Goal: Communication & Community: Answer question/provide support

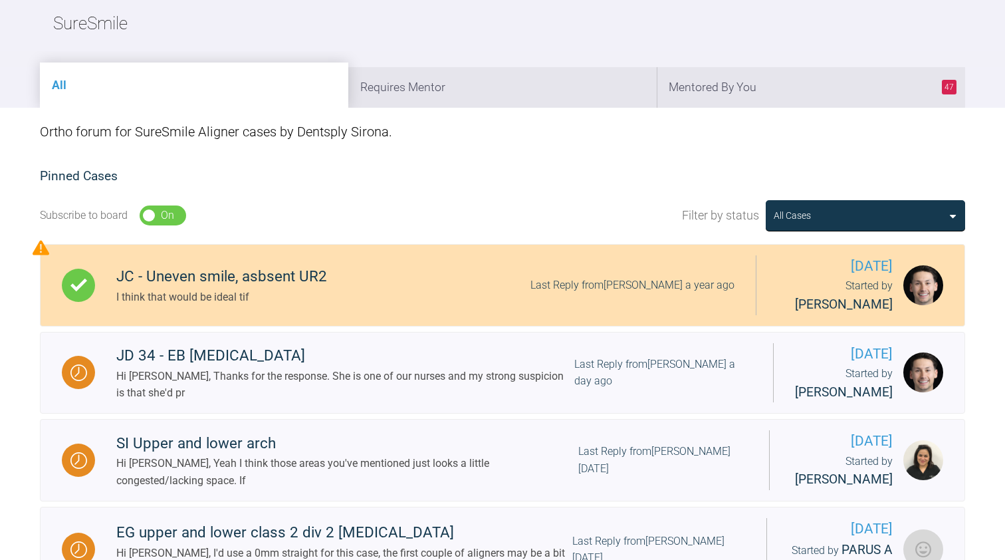
scroll to position [138, 0]
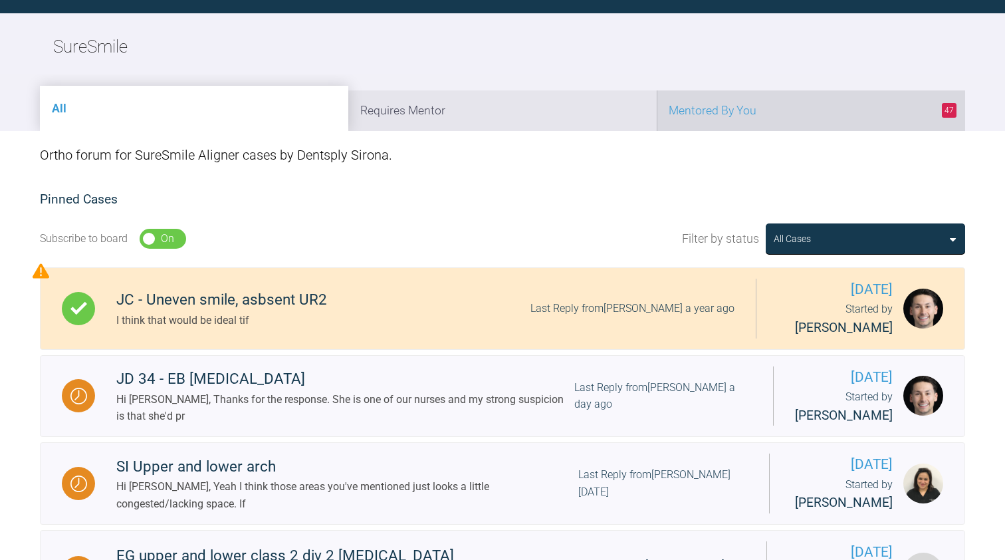
click at [711, 100] on li "47 Mentored By You" at bounding box center [811, 110] width 309 height 41
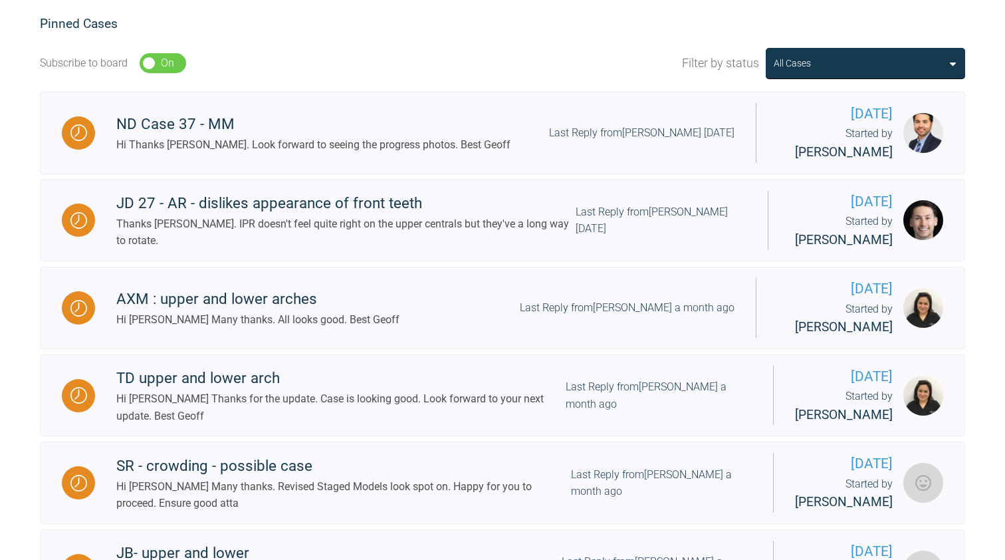
scroll to position [334, 0]
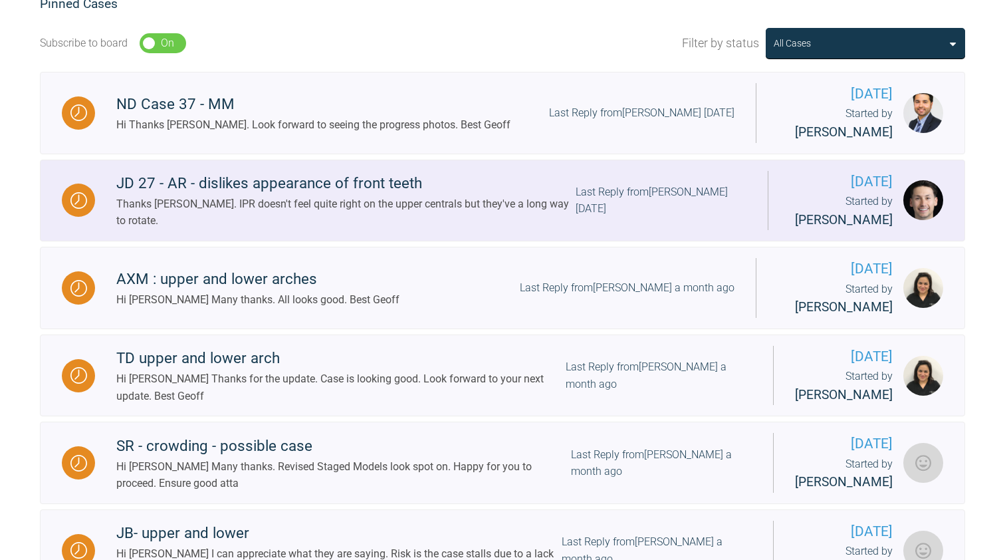
click at [311, 199] on div "Thanks [PERSON_NAME]. IPR doesn't feel quite right on the upper centrals but th…" at bounding box center [346, 213] width 460 height 34
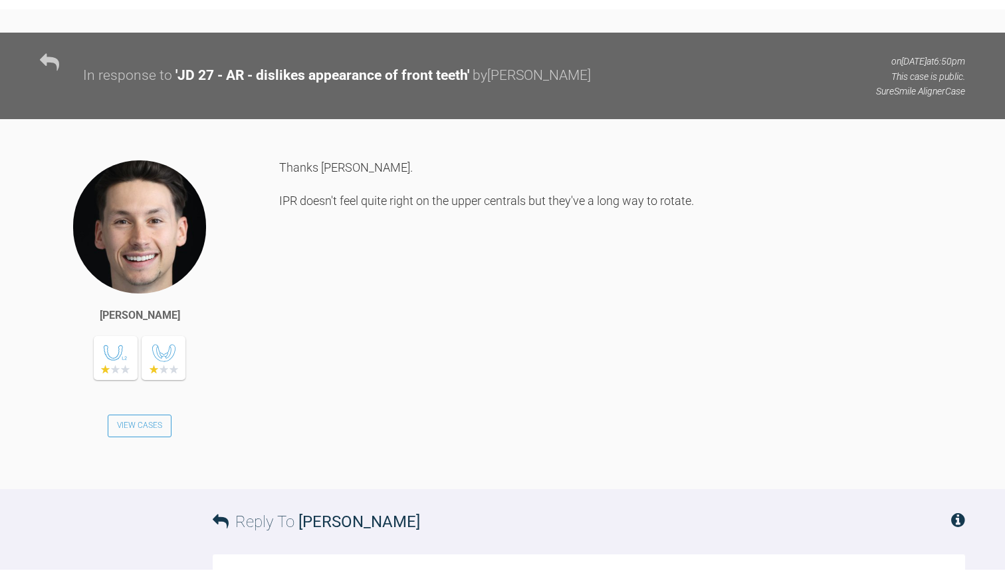
scroll to position [4988, 0]
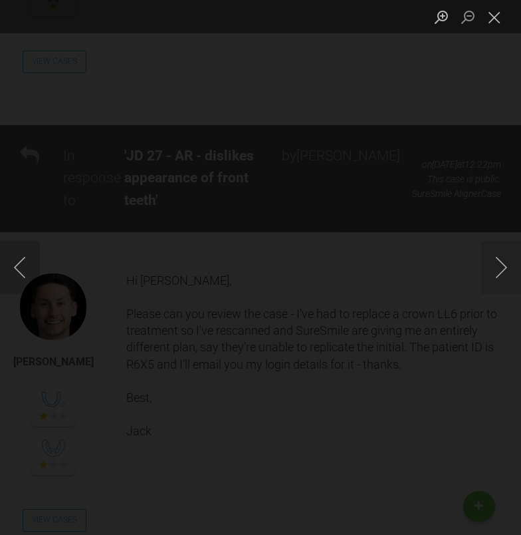
click at [507, 261] on button "Next image" at bounding box center [501, 267] width 40 height 53
click at [139, 68] on div "Lightbox" at bounding box center [260, 267] width 521 height 535
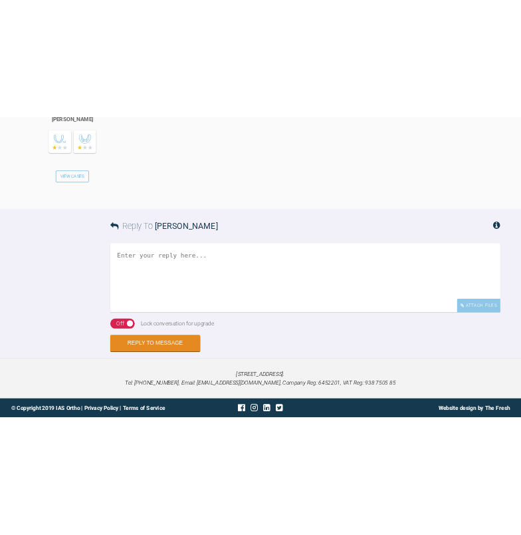
scroll to position [5611, 0]
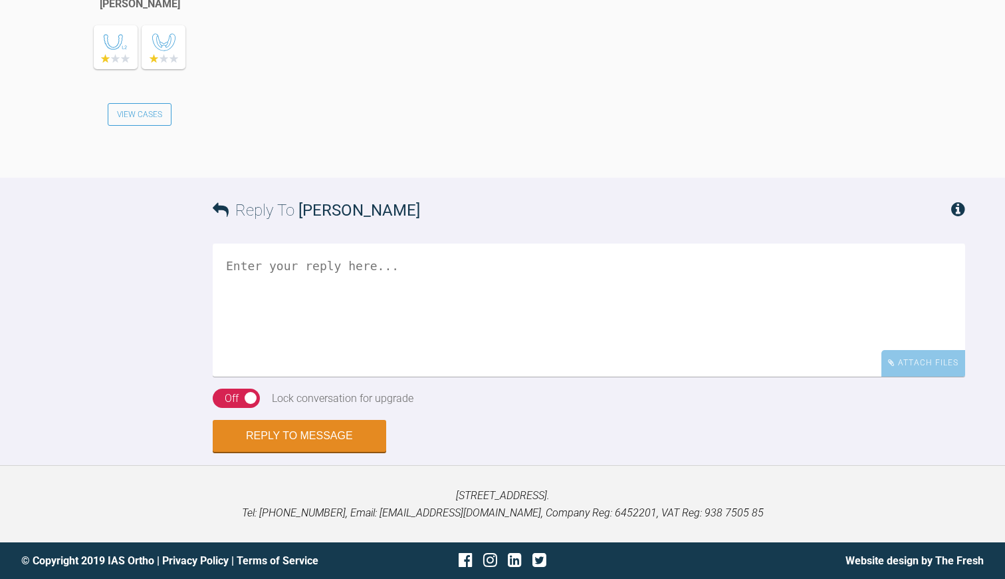
click at [297, 319] on textarea at bounding box center [589, 309] width 753 height 133
drag, startPoint x: 426, startPoint y: 303, endPoint x: 469, endPoint y: 304, distance: 43.9
click at [469, 304] on textarea "Hi [PERSON_NAME] The revised Staged models improves slightly" at bounding box center [589, 309] width 753 height 133
click at [372, 303] on textarea "Hi [PERSON_NAME] The revised Staged models improves" at bounding box center [589, 309] width 753 height 133
click at [472, 306] on textarea "Hi [PERSON_NAME] The revised Staged models slightly improves" at bounding box center [589, 309] width 753 height 133
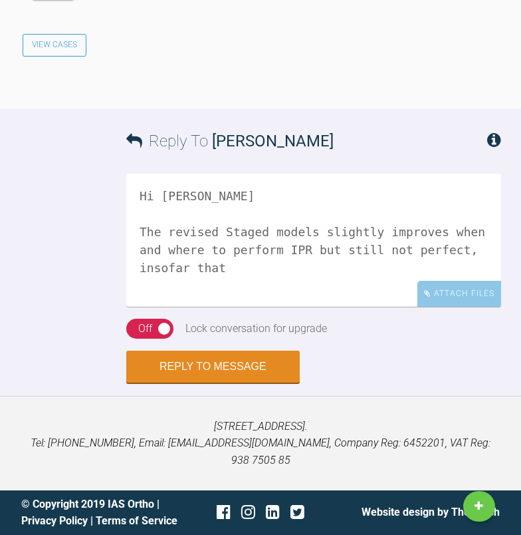
scroll to position [6923, 0]
click at [182, 289] on textarea "Hi [PERSON_NAME] The revised Staged models slightly improves when and where to …" at bounding box center [313, 240] width 375 height 133
click at [253, 289] on textarea "Hi [PERSON_NAME] The revised Staged models slightly improves when and where to …" at bounding box center [313, 240] width 375 height 133
click at [243, 289] on textarea "Hi [PERSON_NAME] The revised Staged models slightly improves when and where to …" at bounding box center [313, 240] width 375 height 133
click at [284, 286] on textarea "Hi [PERSON_NAME] The revised Staged models slightly improves when and where to …" at bounding box center [313, 240] width 375 height 133
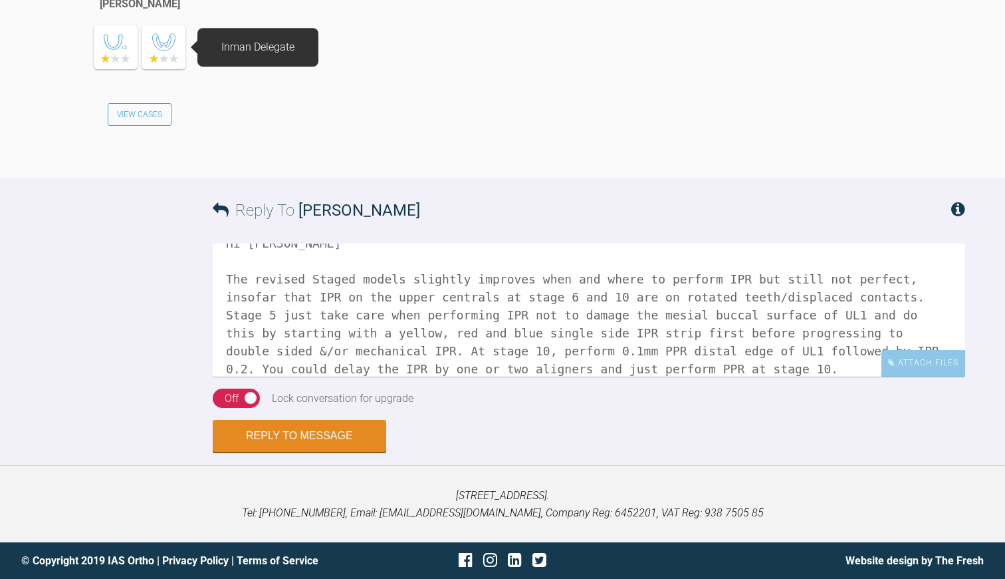
scroll to position [41, 0]
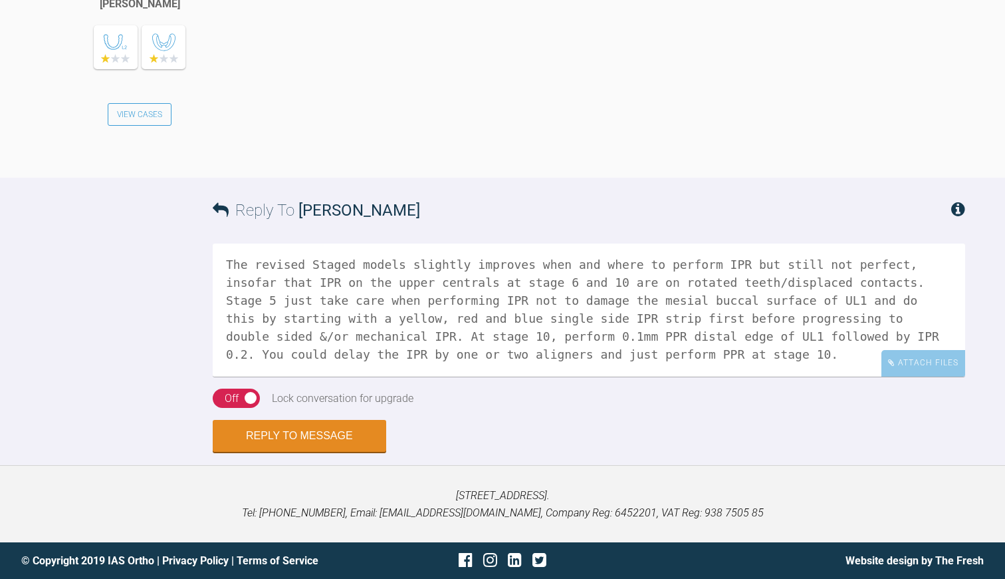
click at [559, 285] on textarea "Hi [PERSON_NAME] The revised Staged models slightly improves when and where to …" at bounding box center [589, 309] width 753 height 133
click at [303, 303] on textarea "Hi [PERSON_NAME] The revised Staged models slightly improves when and where to …" at bounding box center [589, 309] width 753 height 133
click at [386, 338] on textarea "Hi [PERSON_NAME] The revised Staged models slightly improves when and where to …" at bounding box center [589, 309] width 753 height 133
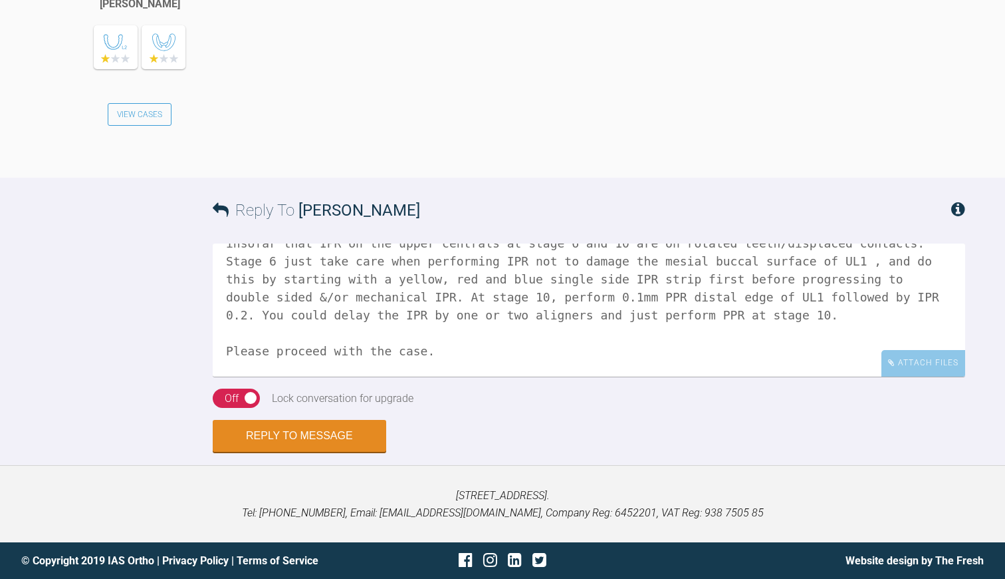
scroll to position [94, 0]
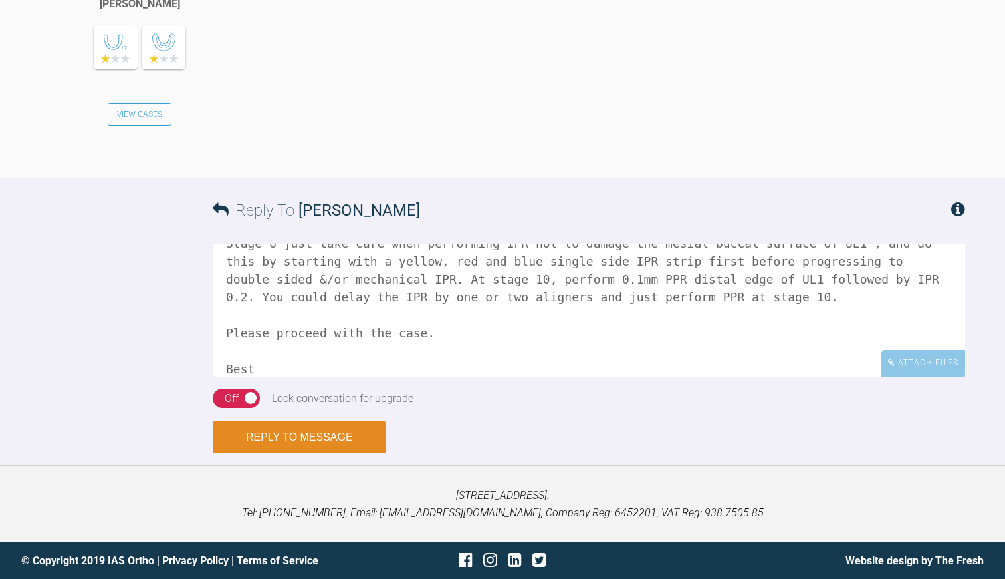
type textarea "Hi [PERSON_NAME] The revised Staged models slightly improves when and where to …"
click at [310, 440] on button "Reply to Message" at bounding box center [300, 437] width 174 height 32
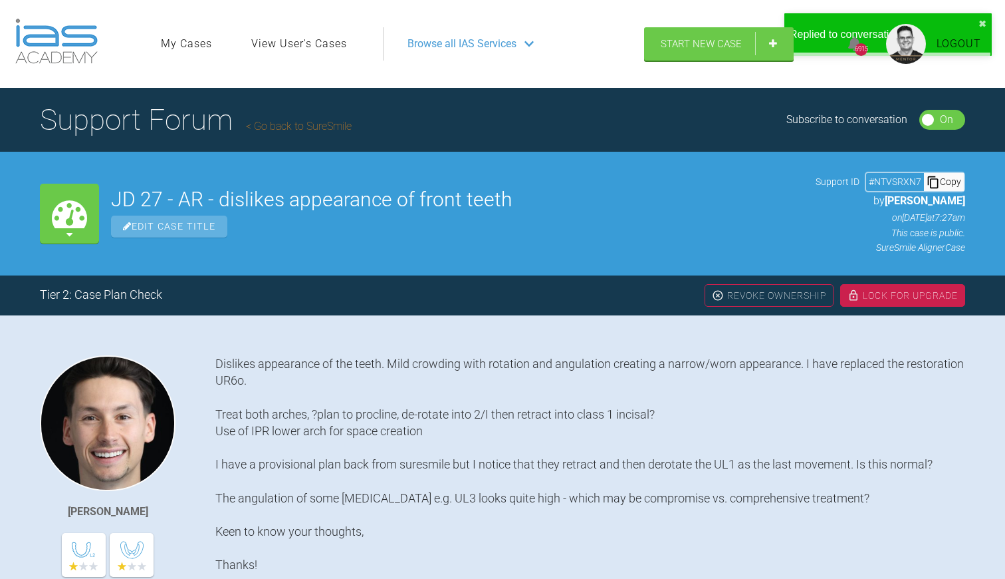
scroll to position [0, 0]
click at [862, 291] on div "Lock For Upgrade" at bounding box center [903, 295] width 125 height 23
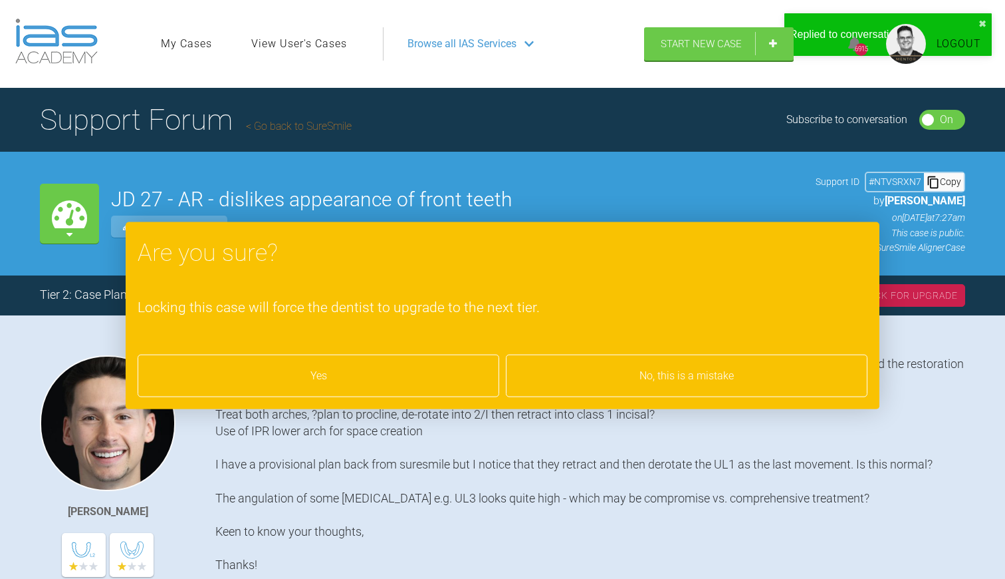
click at [390, 373] on div "Yes" at bounding box center [319, 375] width 362 height 43
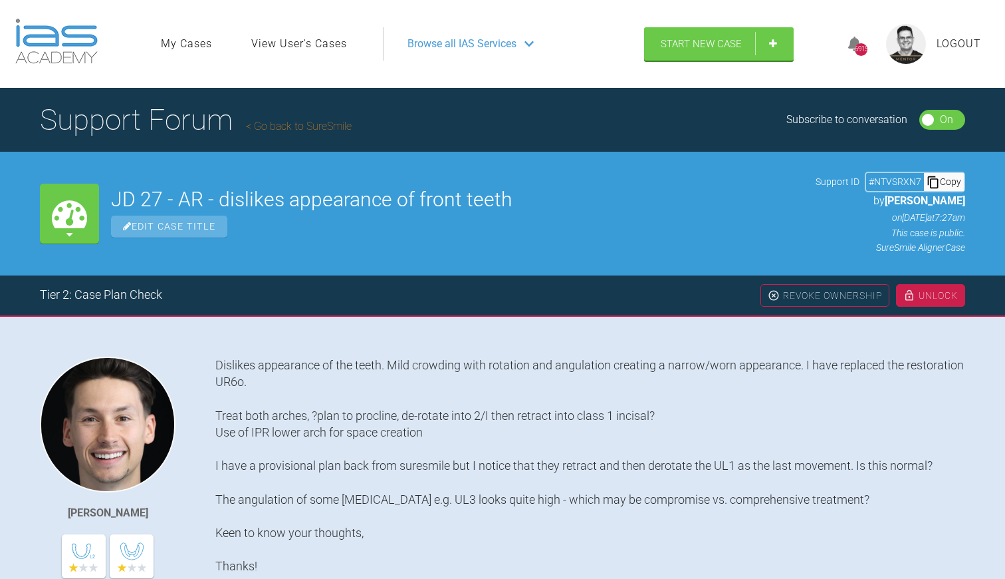
click at [297, 123] on link "Go back to SureSmile" at bounding box center [299, 126] width 106 height 13
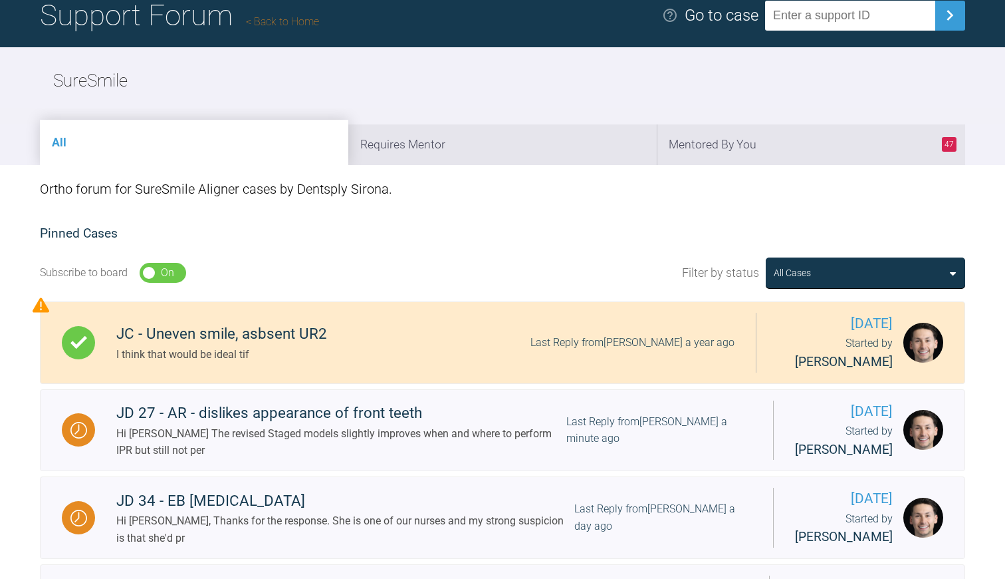
scroll to position [114, 0]
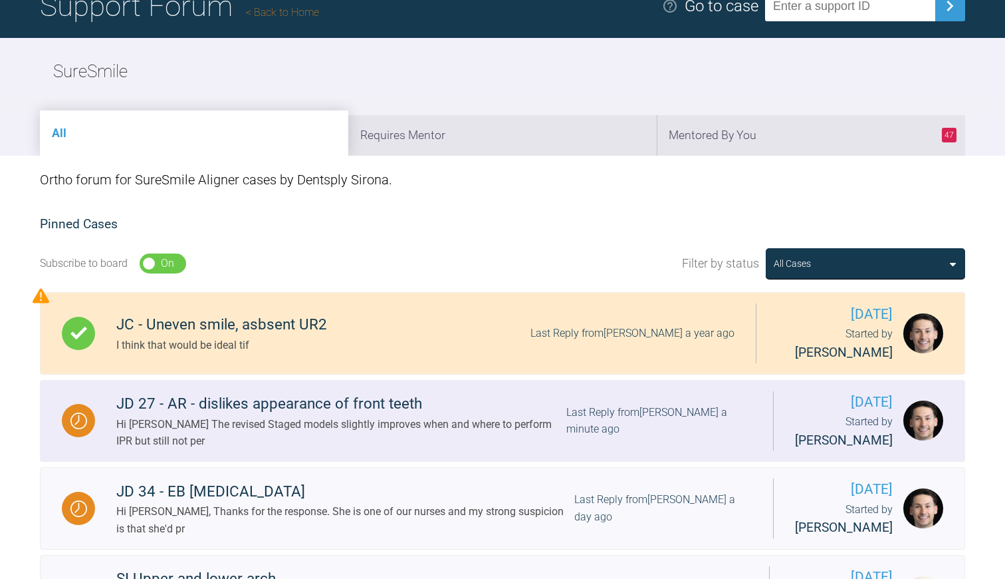
click at [375, 421] on div "Hi [PERSON_NAME] The revised Staged models slightly improves when and where to …" at bounding box center [341, 433] width 450 height 34
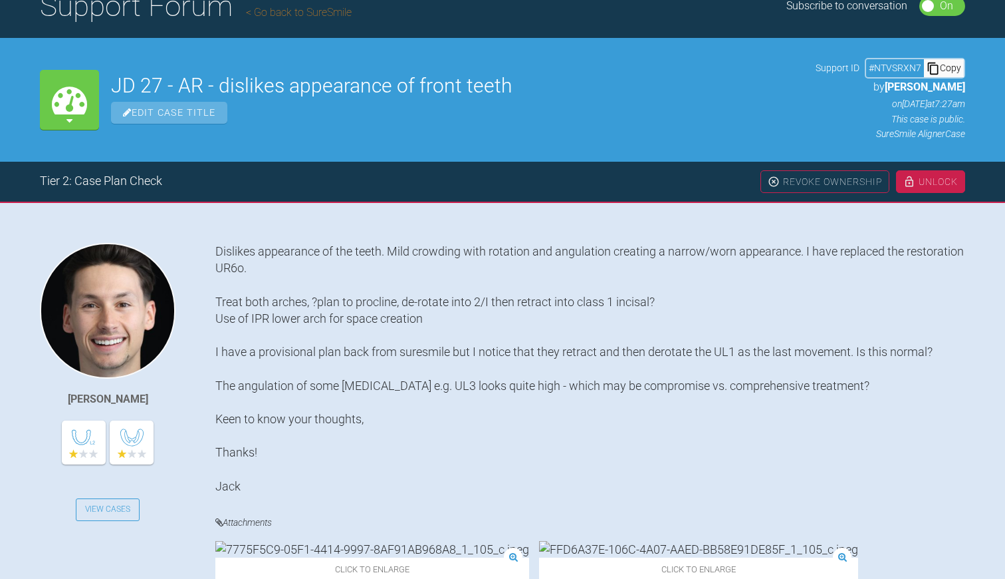
click at [304, 15] on link "Go back to SureSmile" at bounding box center [299, 12] width 106 height 13
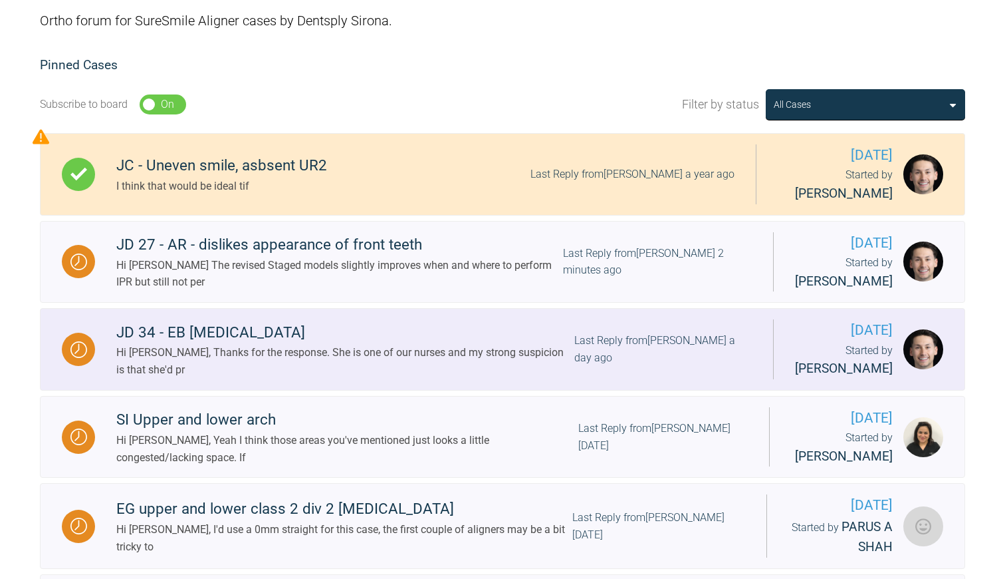
click at [398, 349] on div "Hi [PERSON_NAME], Thanks for the response. She is one of our nurses and my stro…" at bounding box center [345, 361] width 458 height 34
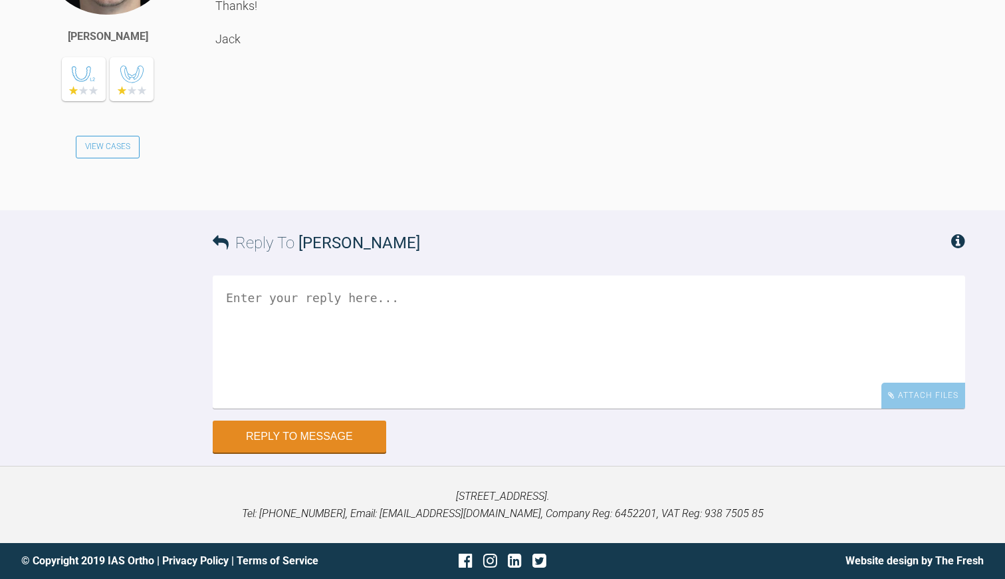
scroll to position [4640, 0]
click at [311, 302] on textarea at bounding box center [589, 341] width 753 height 133
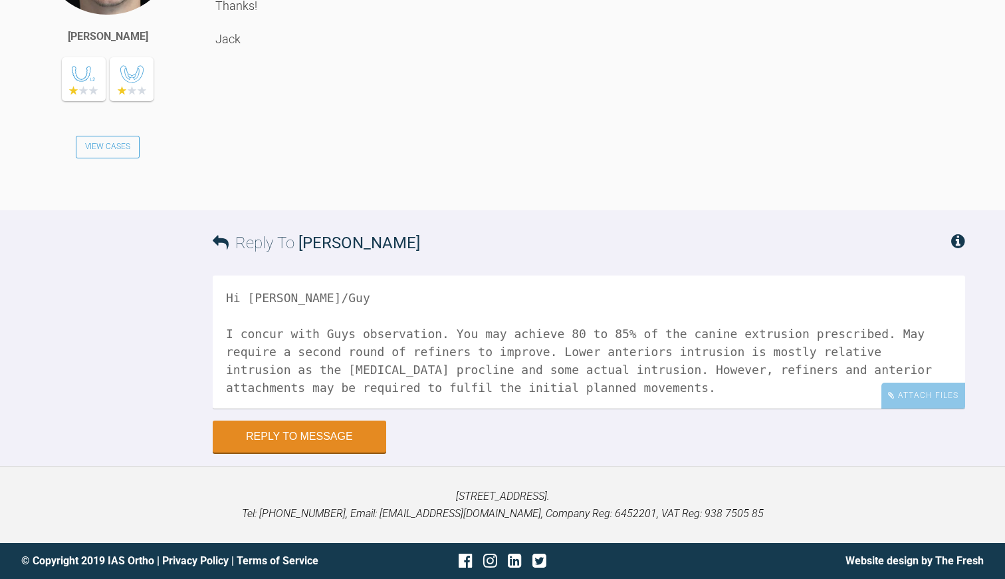
click at [227, 371] on textarea "Hi [PERSON_NAME]/Guy I concur with Guys observation. You may achieve 80 to 85% …" at bounding box center [589, 341] width 753 height 133
click at [670, 370] on textarea "Hi [PERSON_NAME]/Guy I concur with Guys observation. You may achieve 80 to 85% …" at bounding box center [589, 341] width 753 height 133
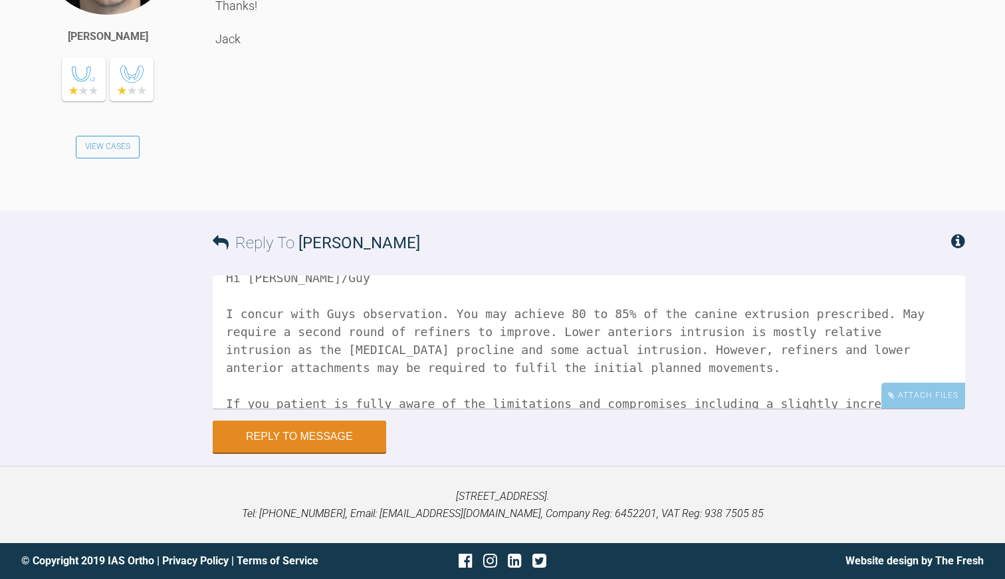
scroll to position [19, 0]
click at [551, 388] on textarea "Hi [PERSON_NAME]/Guy I concur with Guys observation. You may achieve 80 to 85% …" at bounding box center [589, 341] width 753 height 133
click at [756, 389] on textarea "Hi [PERSON_NAME]/Guy I concur with Guys observation. You may achieve 80 to 85% …" at bounding box center [589, 341] width 753 height 133
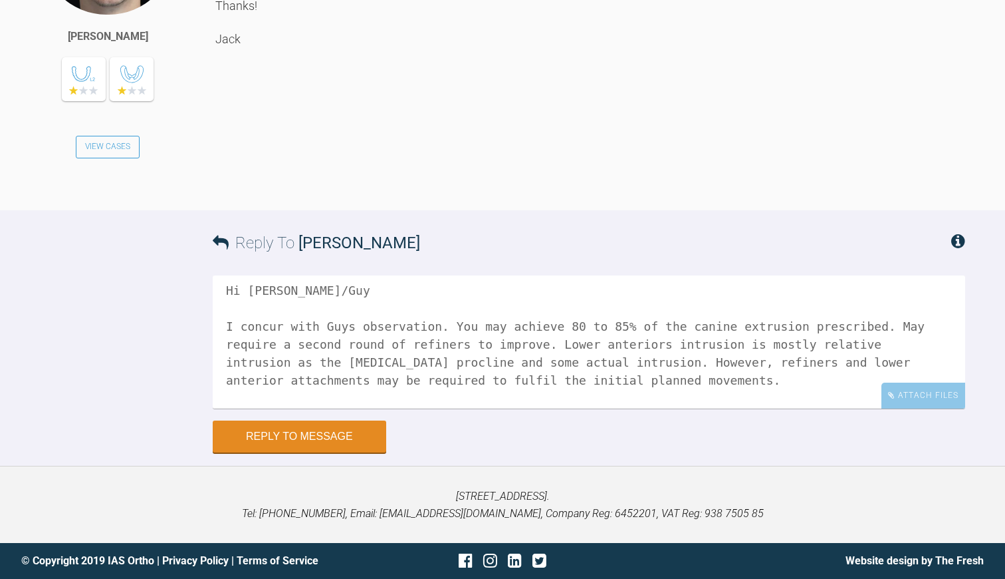
click at [324, 329] on textarea "Hi [PERSON_NAME]/Guy I concur with Guys observation. You may achieve 80 to 85% …" at bounding box center [589, 341] width 753 height 133
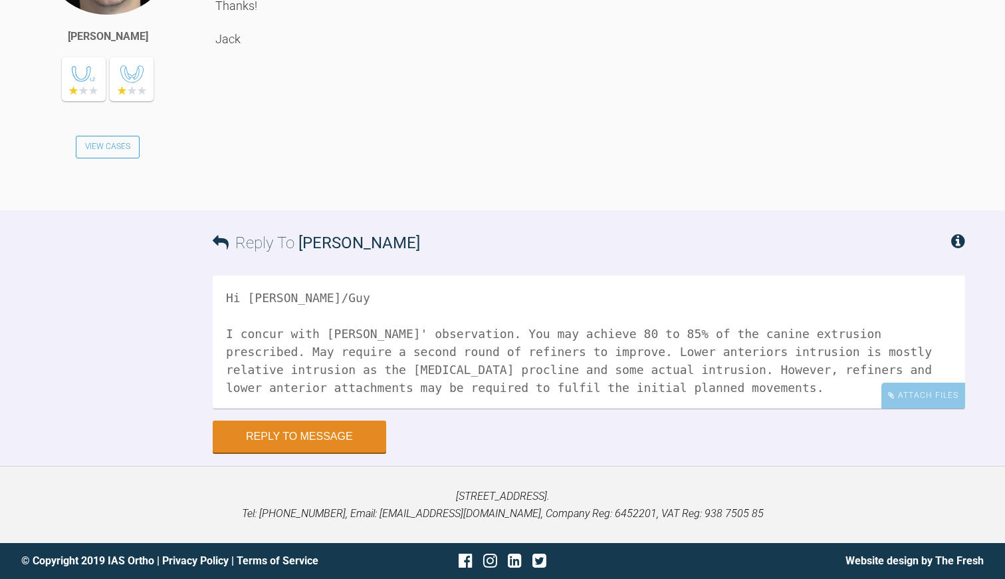
scroll to position [4640, 0]
click at [318, 338] on textarea "Hi [PERSON_NAME]/Guy I concur with [PERSON_NAME]' observation. You may achieve …" at bounding box center [589, 341] width 753 height 133
click at [331, 335] on textarea "Hi [PERSON_NAME]/Guy I concur with [PERSON_NAME]'s' observation. You may achiev…" at bounding box center [589, 341] width 753 height 133
click at [392, 336] on textarea "Hi [PERSON_NAME]/Guy I concur with [PERSON_NAME]'s observation. You may achieve…" at bounding box center [589, 341] width 753 height 133
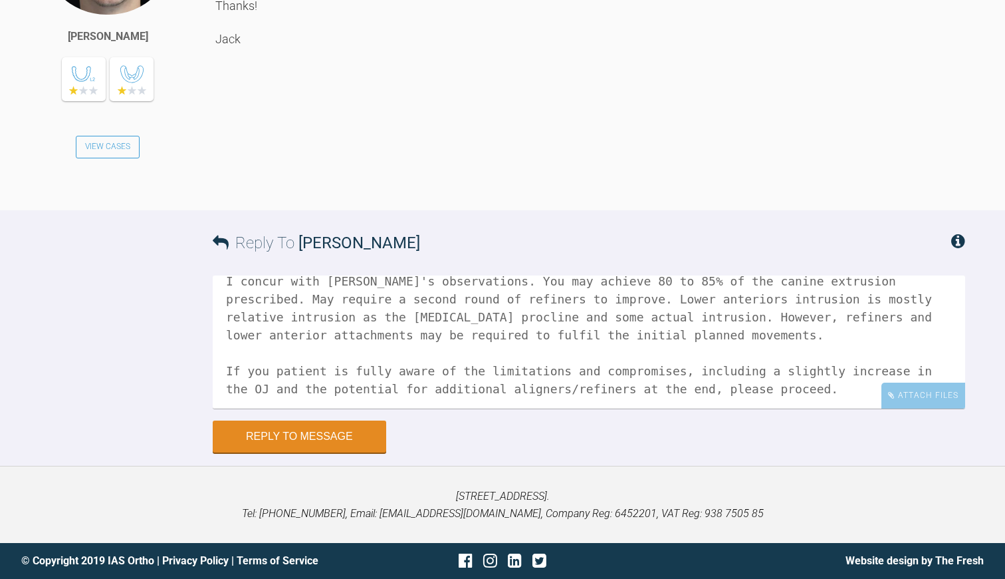
scroll to position [33, 0]
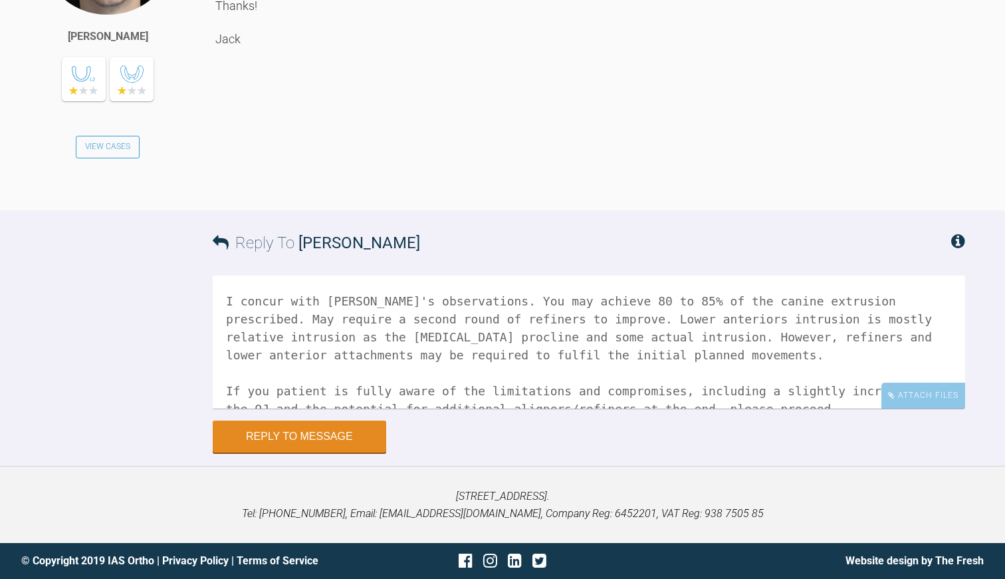
drag, startPoint x: 431, startPoint y: 322, endPoint x: 465, endPoint y: 321, distance: 34.6
click at [465, 321] on textarea "Hi [PERSON_NAME]/Guy I concur with [PERSON_NAME]'s observations. You may achiev…" at bounding box center [589, 341] width 753 height 133
click at [671, 343] on textarea "Hi [PERSON_NAME]/Guy I concur with [PERSON_NAME]'s observations. You may achiev…" at bounding box center [589, 341] width 753 height 133
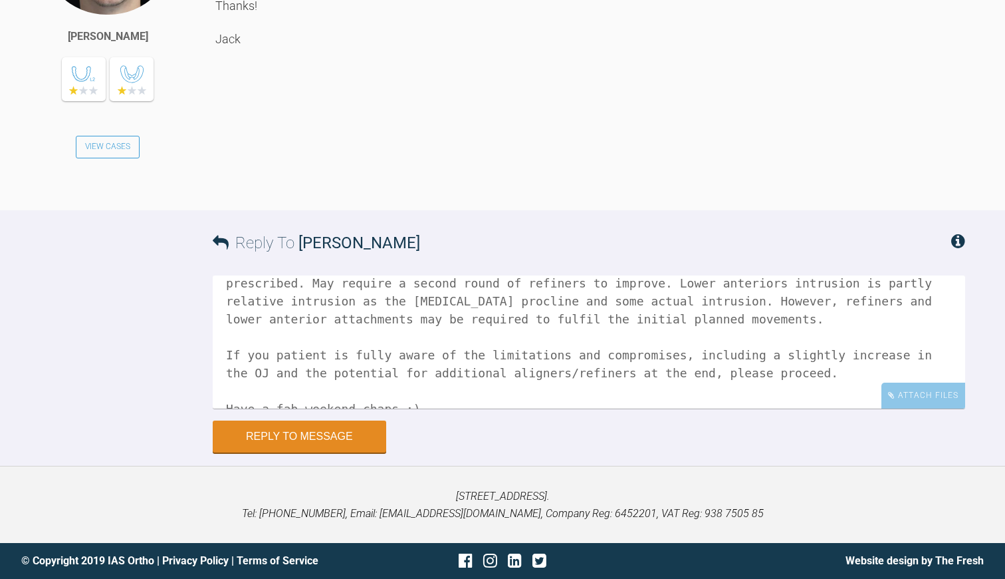
scroll to position [70, 0]
click at [254, 338] on textarea "Hi [PERSON_NAME]/Guy I concur with [PERSON_NAME]'s observations. You may achiev…" at bounding box center [589, 341] width 753 height 133
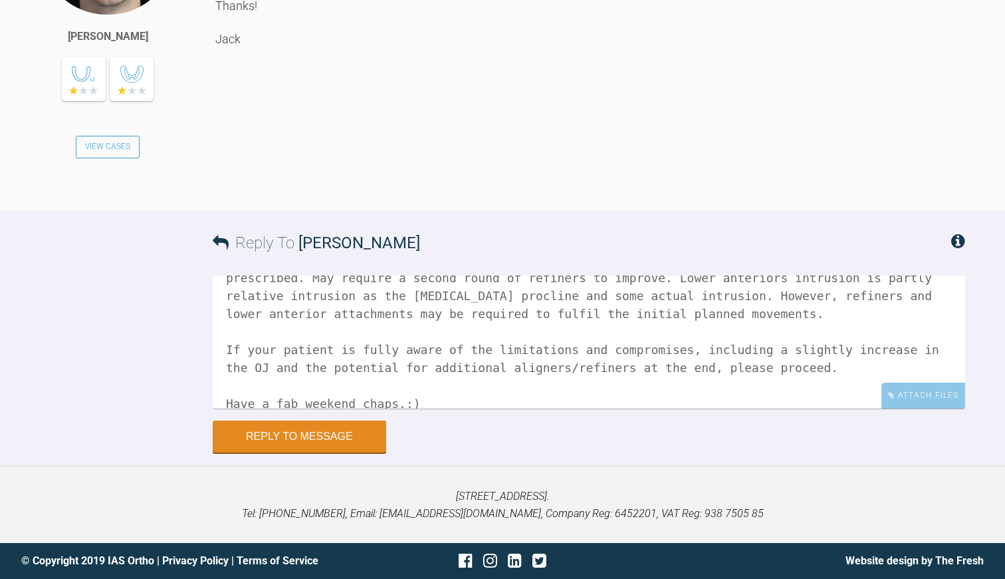
scroll to position [73, 0]
click at [374, 354] on textarea "Hi [PERSON_NAME]/Guy I concur with [PERSON_NAME]'s observations. You may achiev…" at bounding box center [589, 341] width 753 height 133
click at [370, 356] on textarea "Hi [PERSON_NAME]/Guy I concur with [PERSON_NAME]'s observations. You may achiev…" at bounding box center [589, 341] width 753 height 133
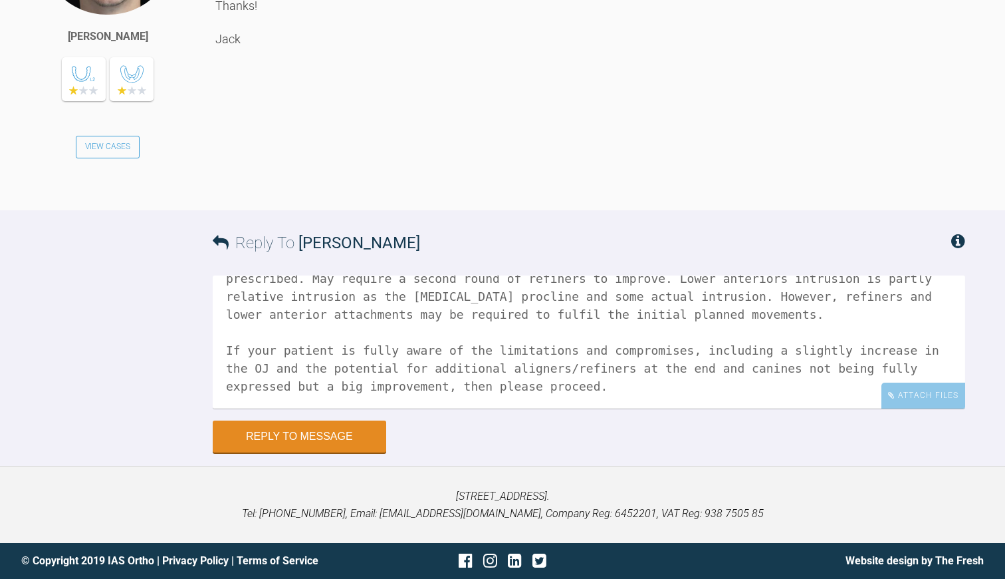
click at [438, 352] on textarea "Hi [PERSON_NAME]/Guy I concur with [PERSON_NAME]'s observations. You may achiev…" at bounding box center [589, 341] width 753 height 133
click at [622, 353] on textarea "Hi [PERSON_NAME]/Guy I concur with [PERSON_NAME]'s observations. You may achiev…" at bounding box center [589, 341] width 753 height 133
click at [614, 351] on textarea "Hi [PERSON_NAME]/Guy I concur with [PERSON_NAME]'s observations. You may achiev…" at bounding box center [589, 341] width 753 height 133
type textarea "Hi [PERSON_NAME]/Guy I concur with [PERSON_NAME]'s observations. You may achiev…"
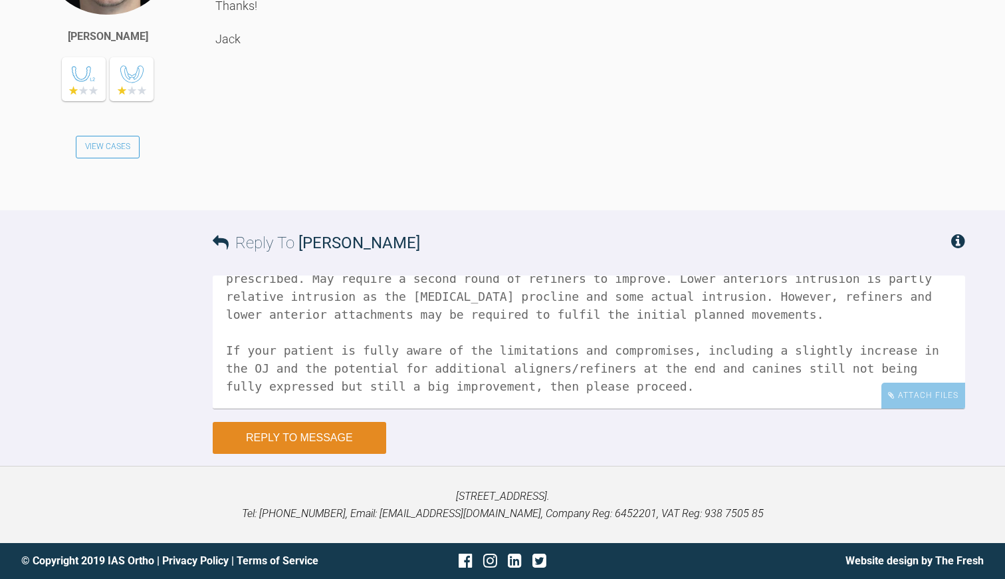
click at [354, 434] on button "Reply to Message" at bounding box center [300, 438] width 174 height 32
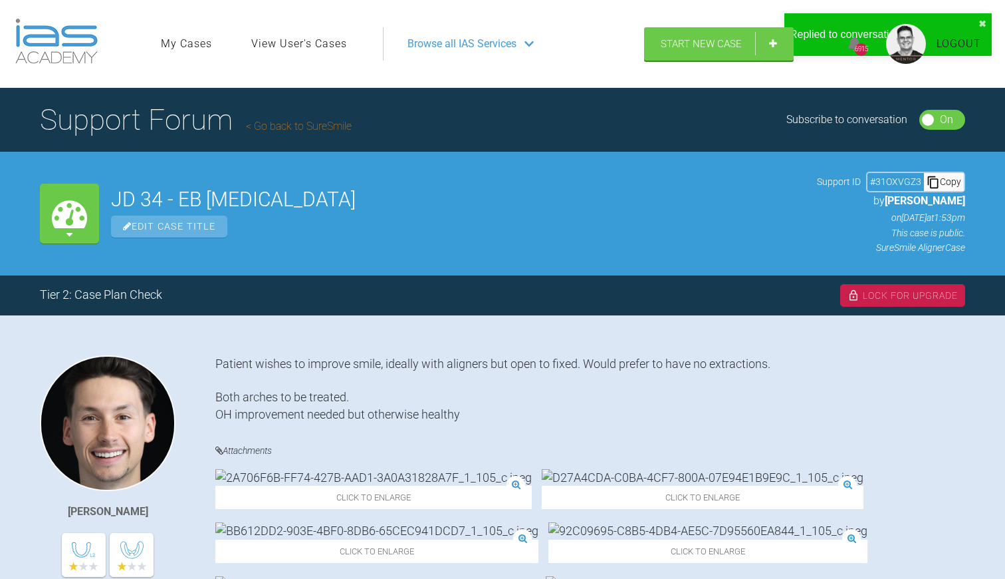
scroll to position [0, 0]
